Goal: Information Seeking & Learning: Learn about a topic

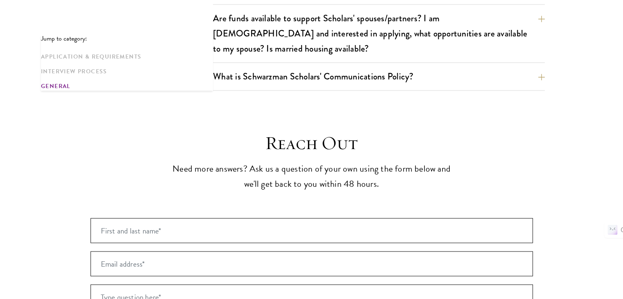
scroll to position [1433, 0]
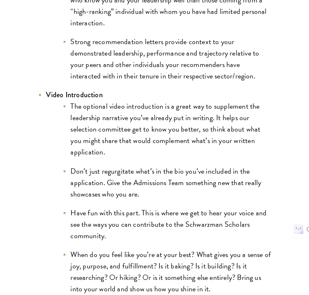
scroll to position [1259, 0]
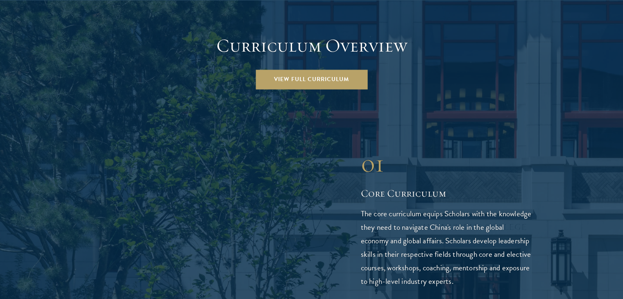
scroll to position [1154, 0]
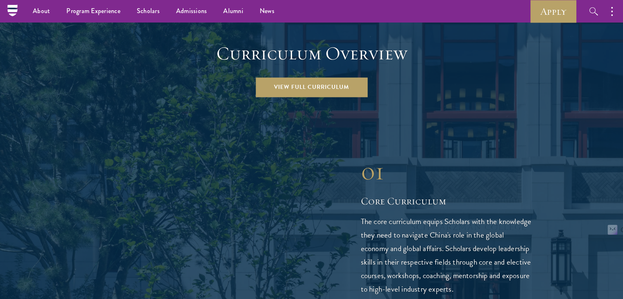
scroll to position [1146, 0]
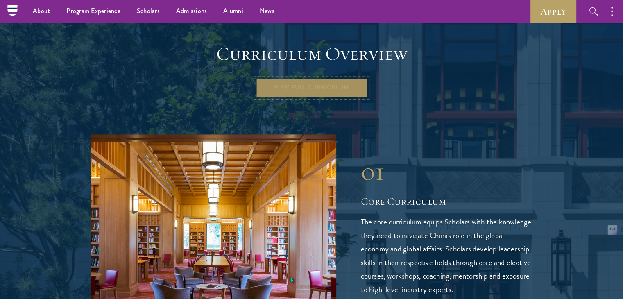
click at [350, 78] on link "View Full Curriculum" at bounding box center [311, 88] width 112 height 20
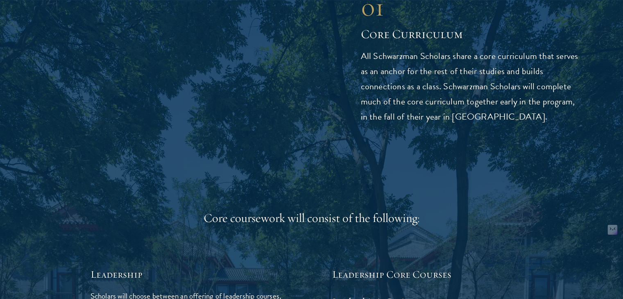
scroll to position [1136, 0]
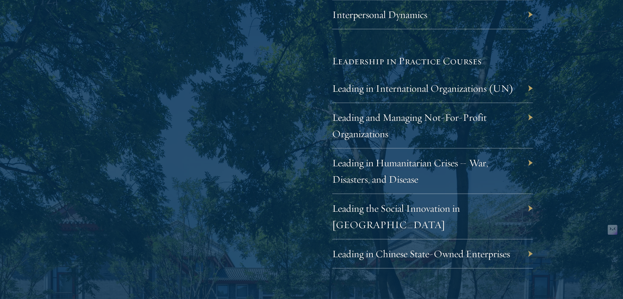
scroll to position [1681, 0]
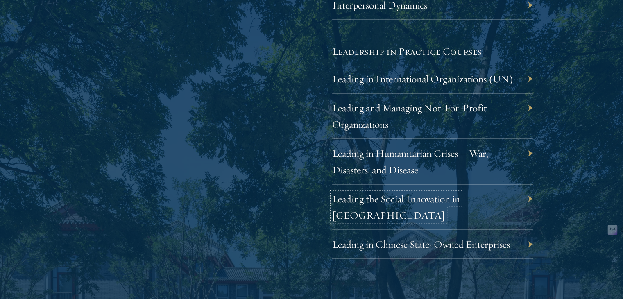
click at [406, 202] on link "Leading the Social Innovation in China" at bounding box center [396, 206] width 128 height 29
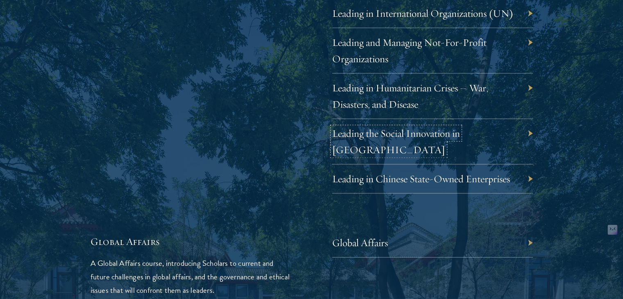
scroll to position [1870, 0]
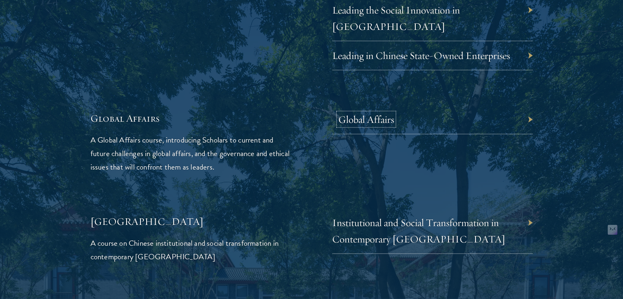
click at [377, 113] on link "Global Affairs" at bounding box center [366, 119] width 56 height 13
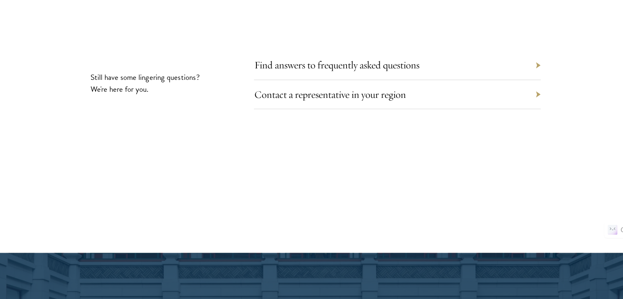
scroll to position [4604, 0]
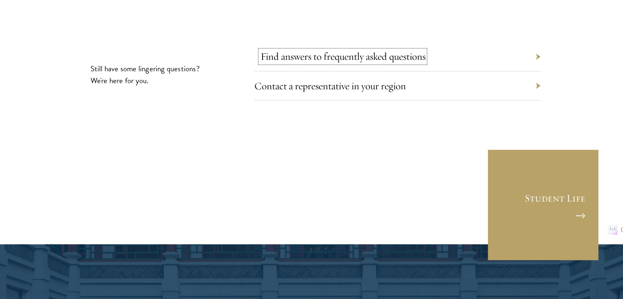
click at [350, 50] on link "Find answers to frequently asked questions" at bounding box center [342, 56] width 165 height 13
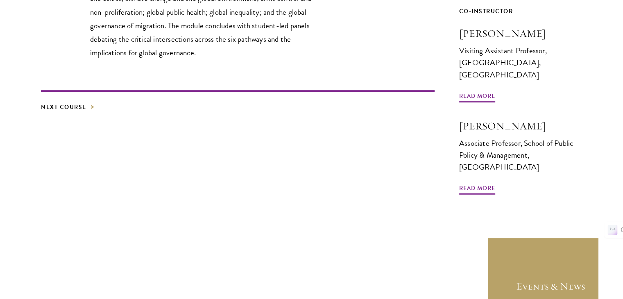
scroll to position [427, 0]
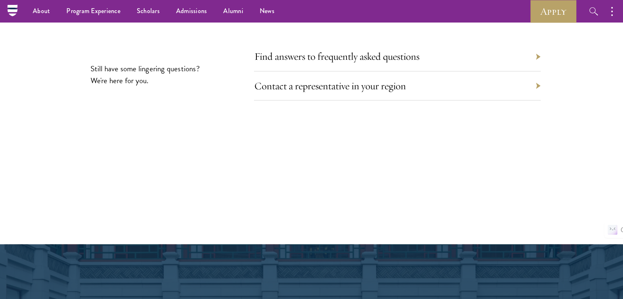
scroll to position [4604, 0]
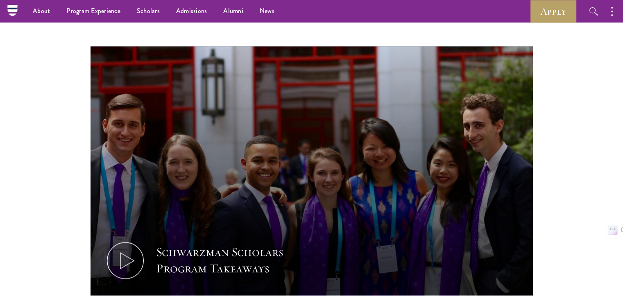
scroll to position [809, 0]
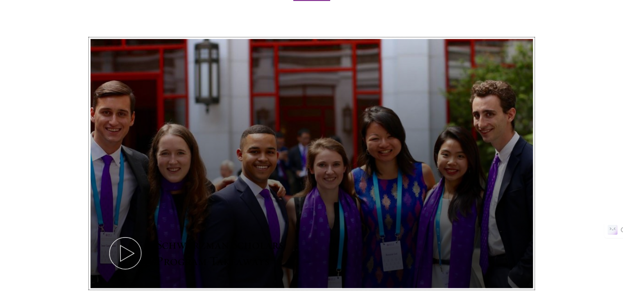
click at [127, 235] on icon at bounding box center [125, 253] width 37 height 37
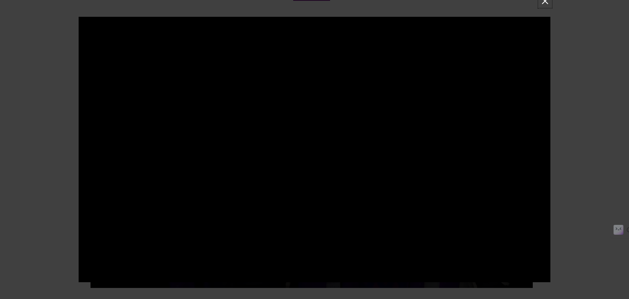
click at [545, 4] on button at bounding box center [544, 1] width 11 height 11
